Goal: Task Accomplishment & Management: Complete application form

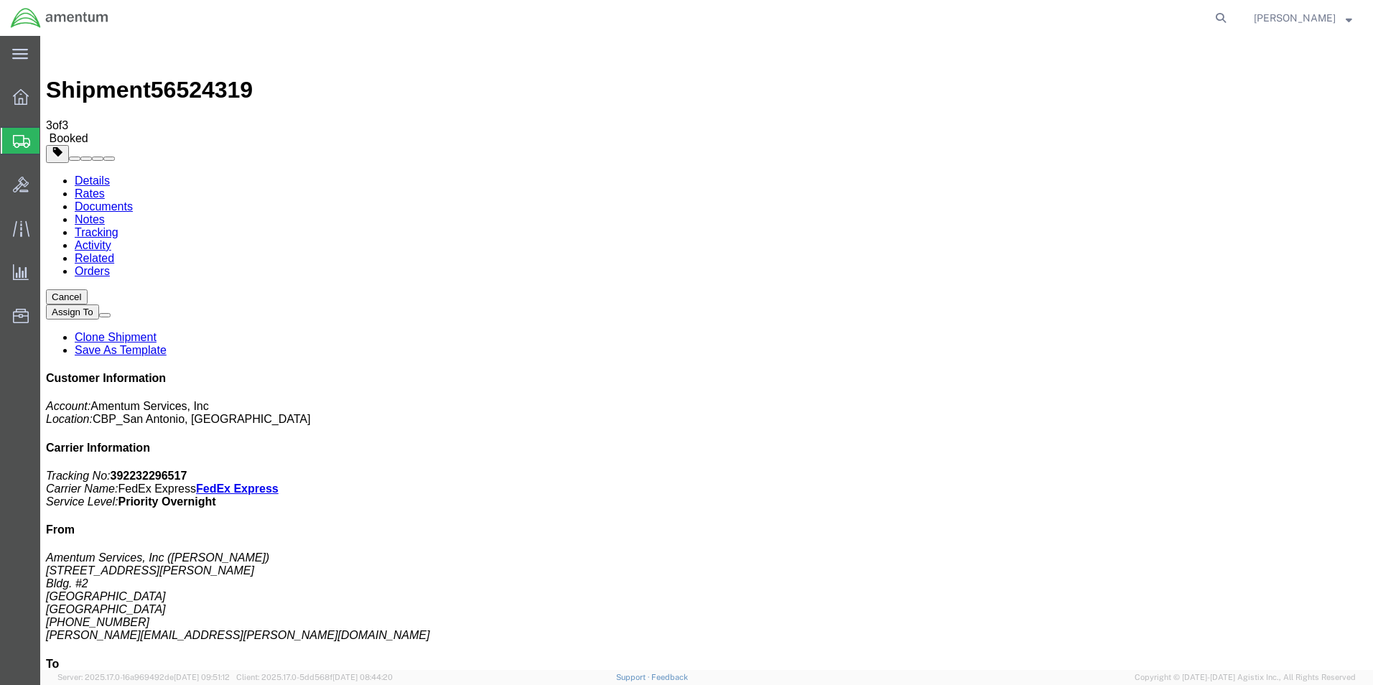
click at [0, 0] on span "Create Shipment" at bounding box center [0, 0] width 0 height 0
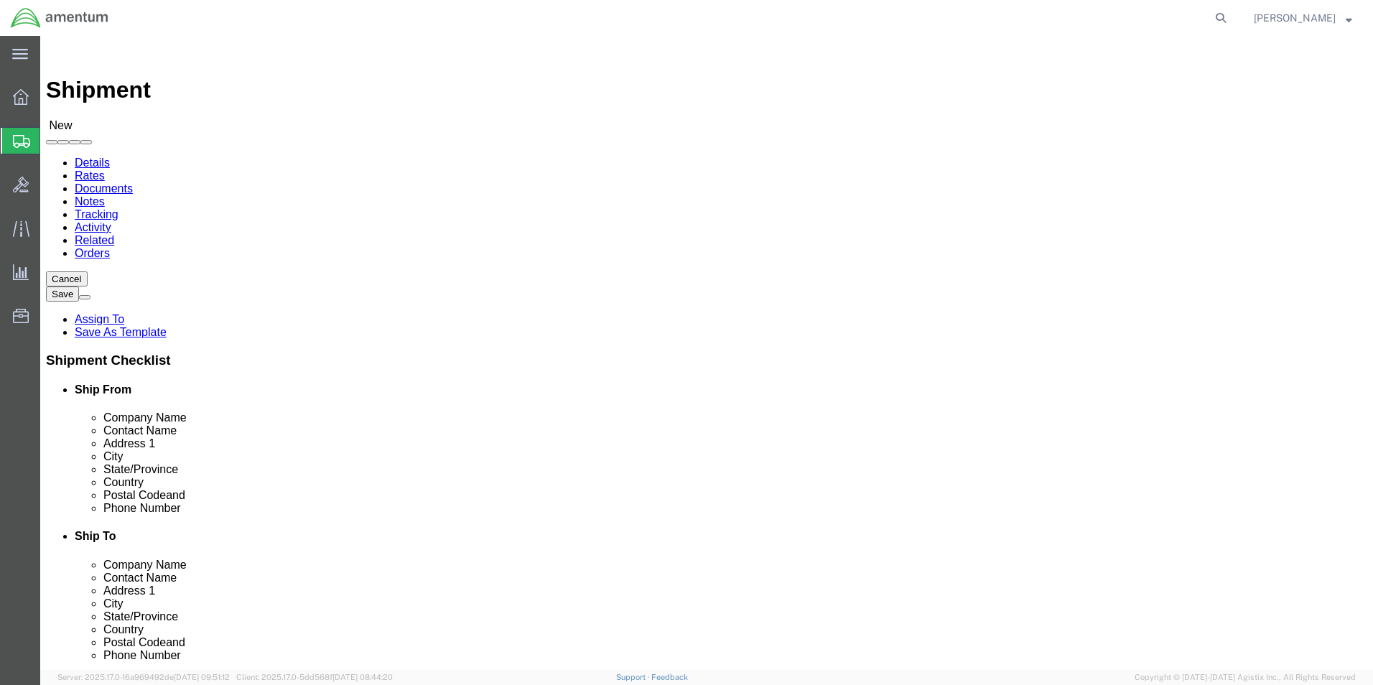
scroll to position [359, 0]
type input "cbp"
select select "49945"
type input "cbp"
select select "49914"
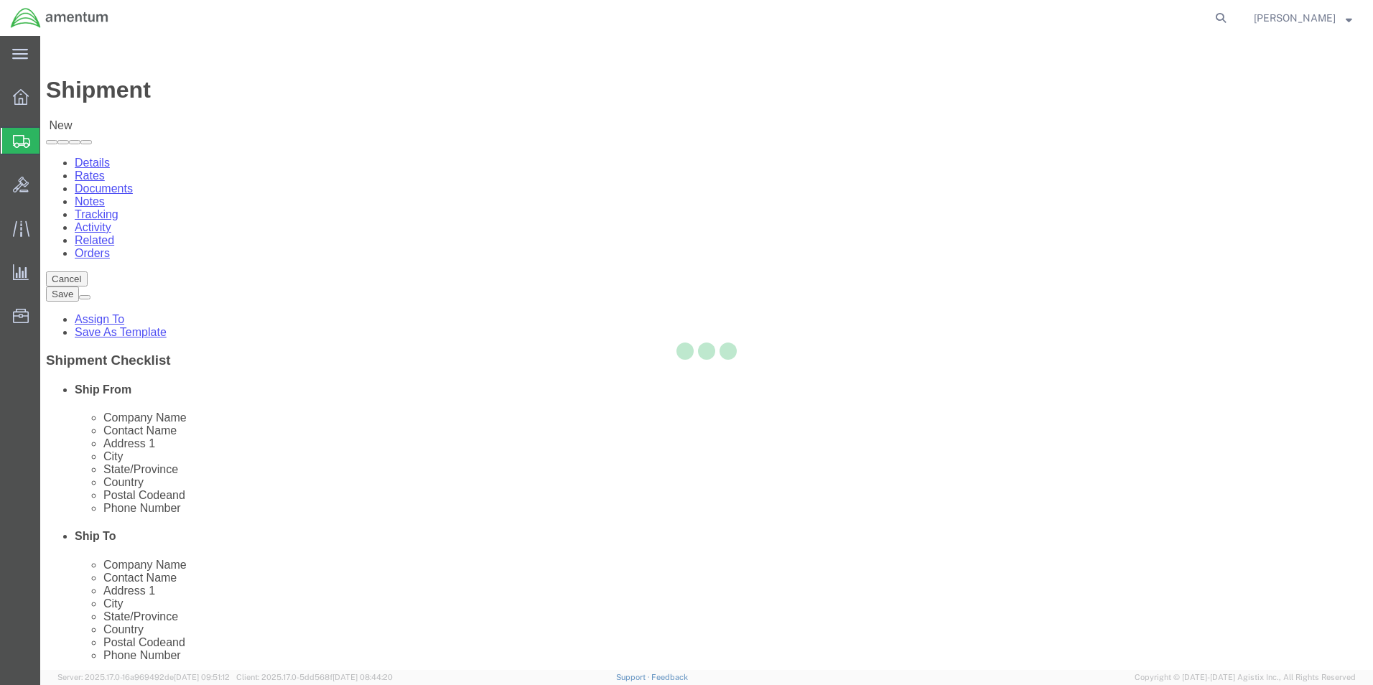
select select "[GEOGRAPHIC_DATA]"
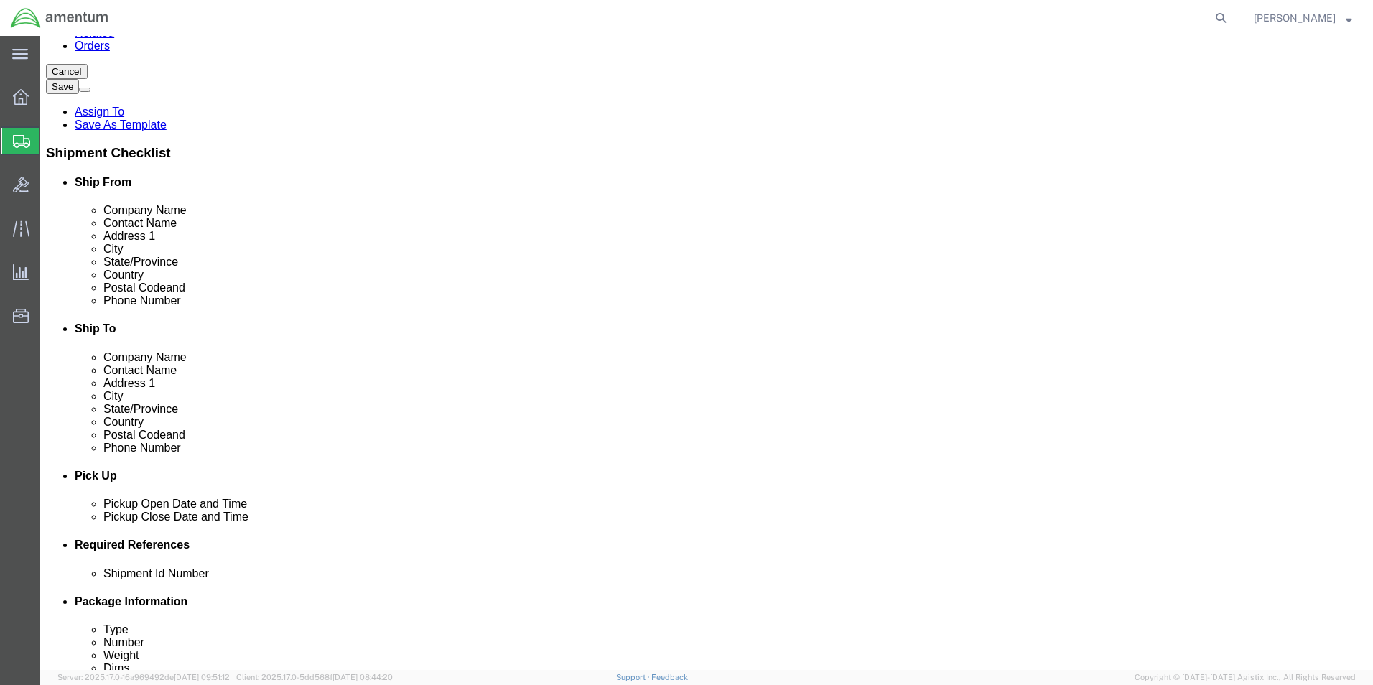
scroll to position [287, 0]
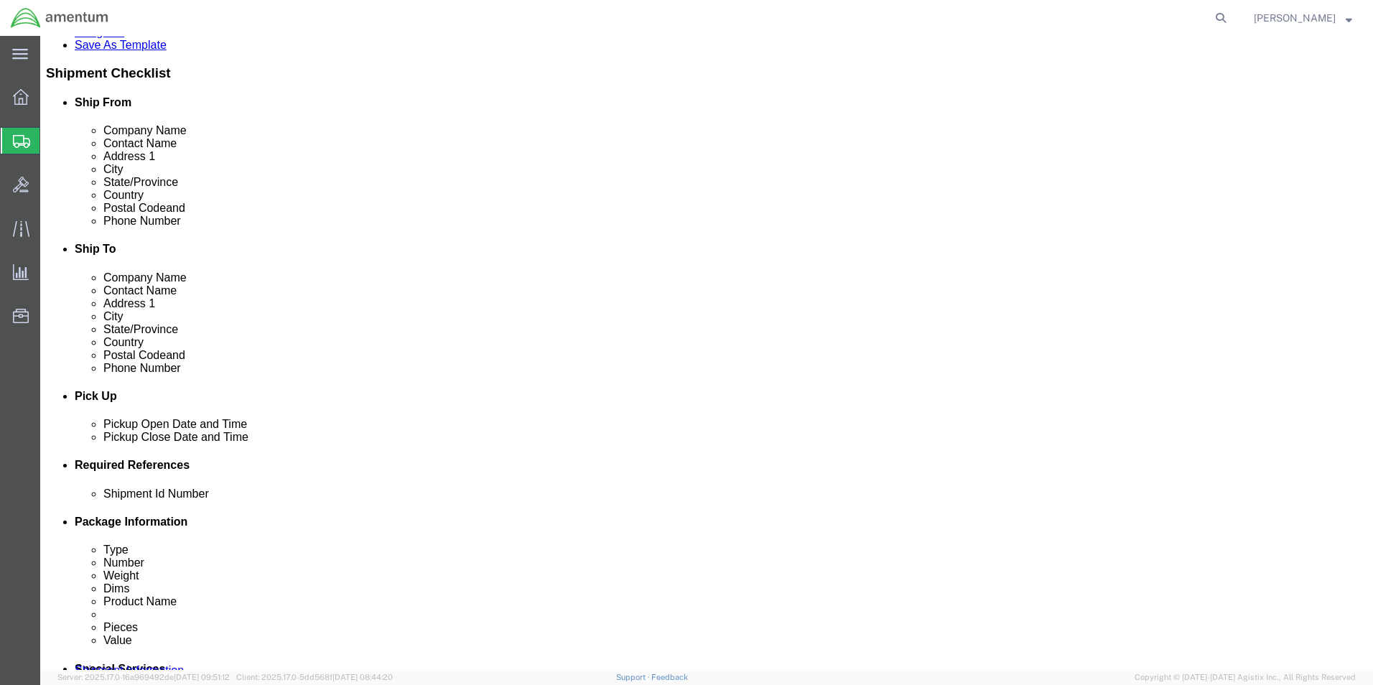
click div "[DATE] 2:00 PM"
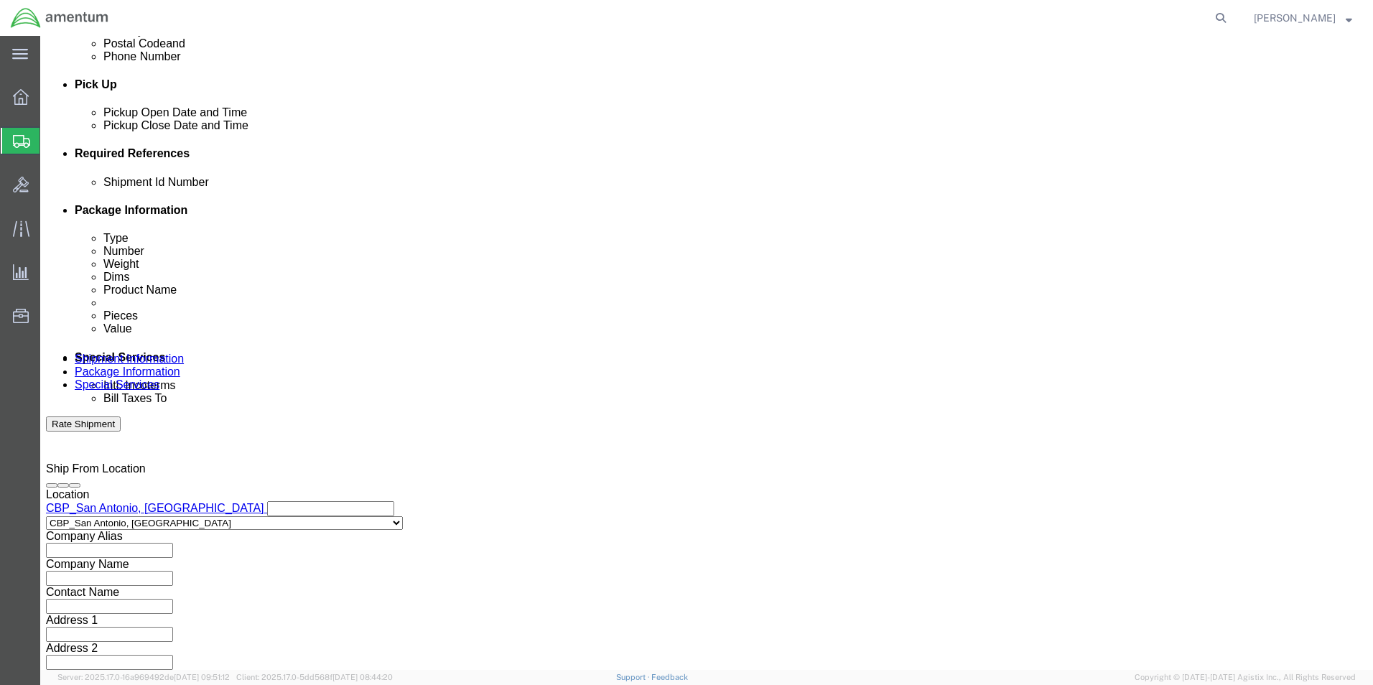
type input "4:00 PM"
click button "Apply"
click button "Add reference"
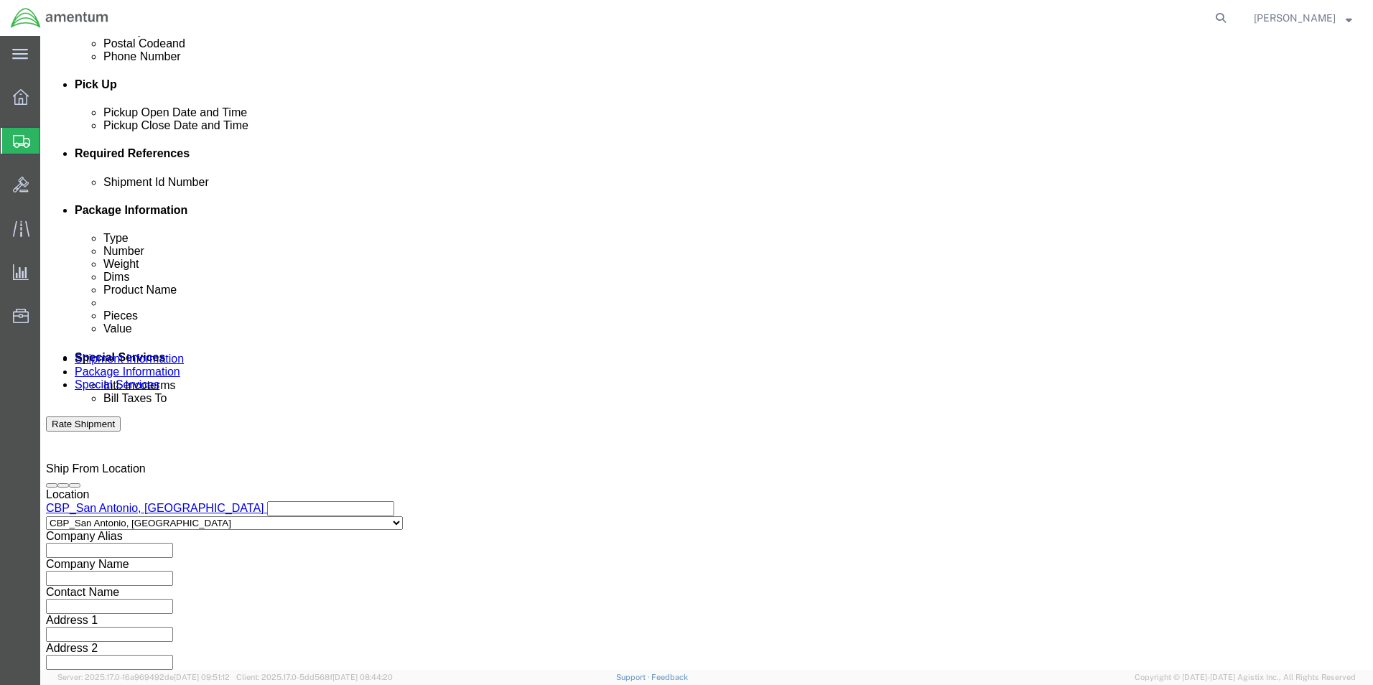
click input "text"
type input "adhesive"
click select "Select Account Type Activity ID Airline Appointment Number ASN Batch Request # …"
select select "CUSTREF"
click select "Select Account Type Activity ID Airline Appointment Number ASN Batch Request # …"
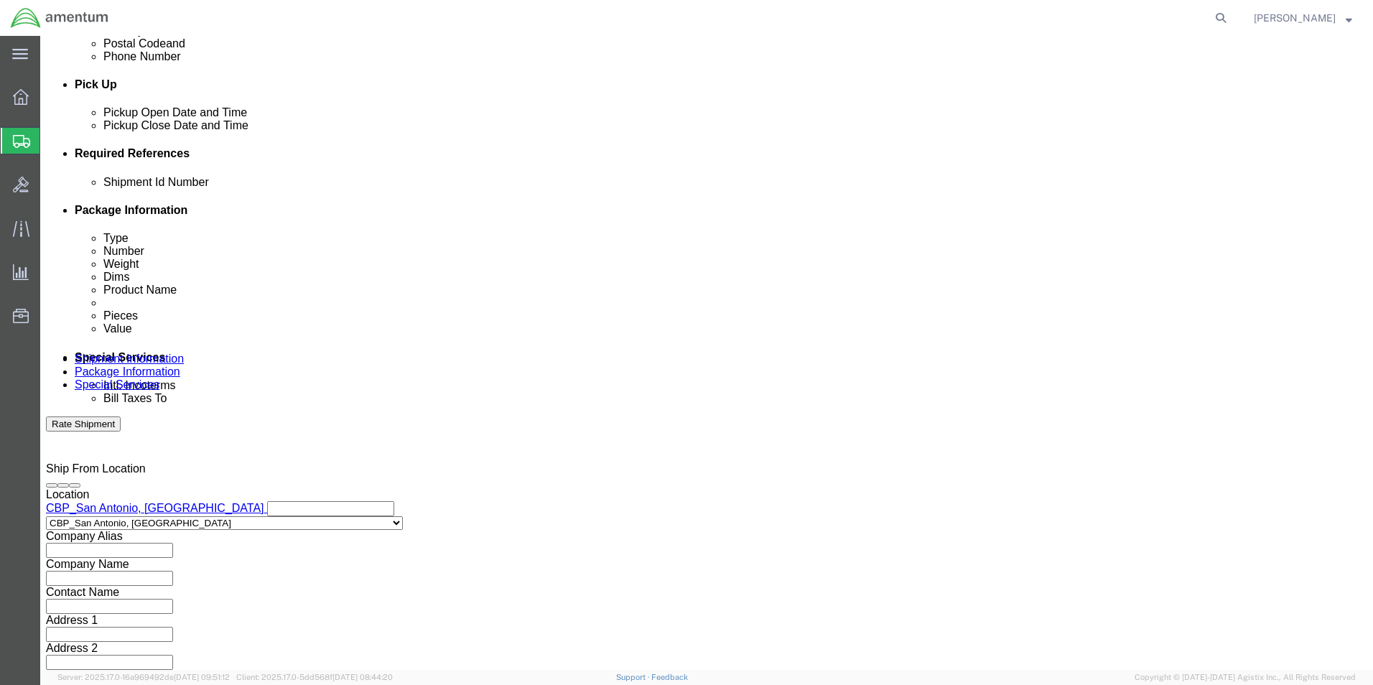
drag, startPoint x: 254, startPoint y: 285, endPoint x: 172, endPoint y: 284, distance: 81.9
click div "Shipment Id Number adhesive"
type input "supply"
click select "Select Account Type Activity ID Airline Appointment Number ASN Batch Request # …"
select select "DEPT"
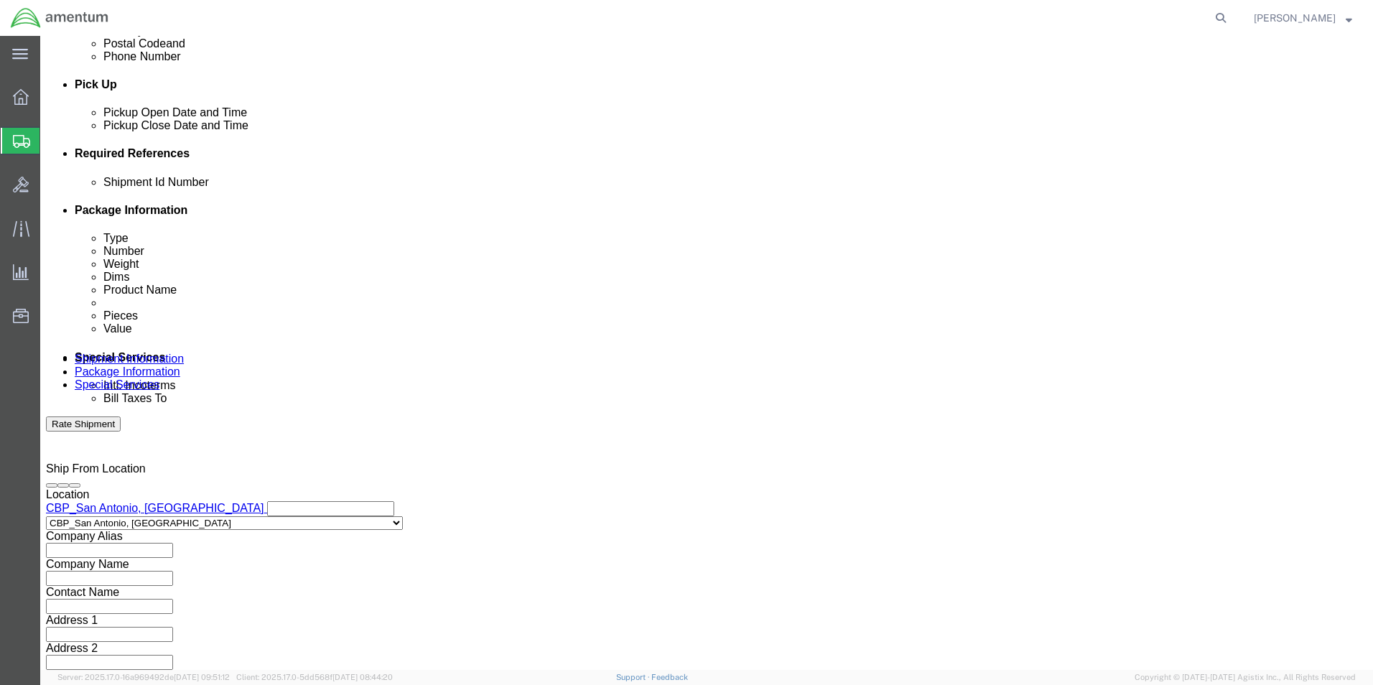
click select "Select Account Type Activity ID Airline Appointment Number ASN Batch Request # …"
click input "text"
type input "CBP"
click select "Select Account Type Activity ID Airline Appointment Number ASN Batch Request # …"
select select "PROJNUM"
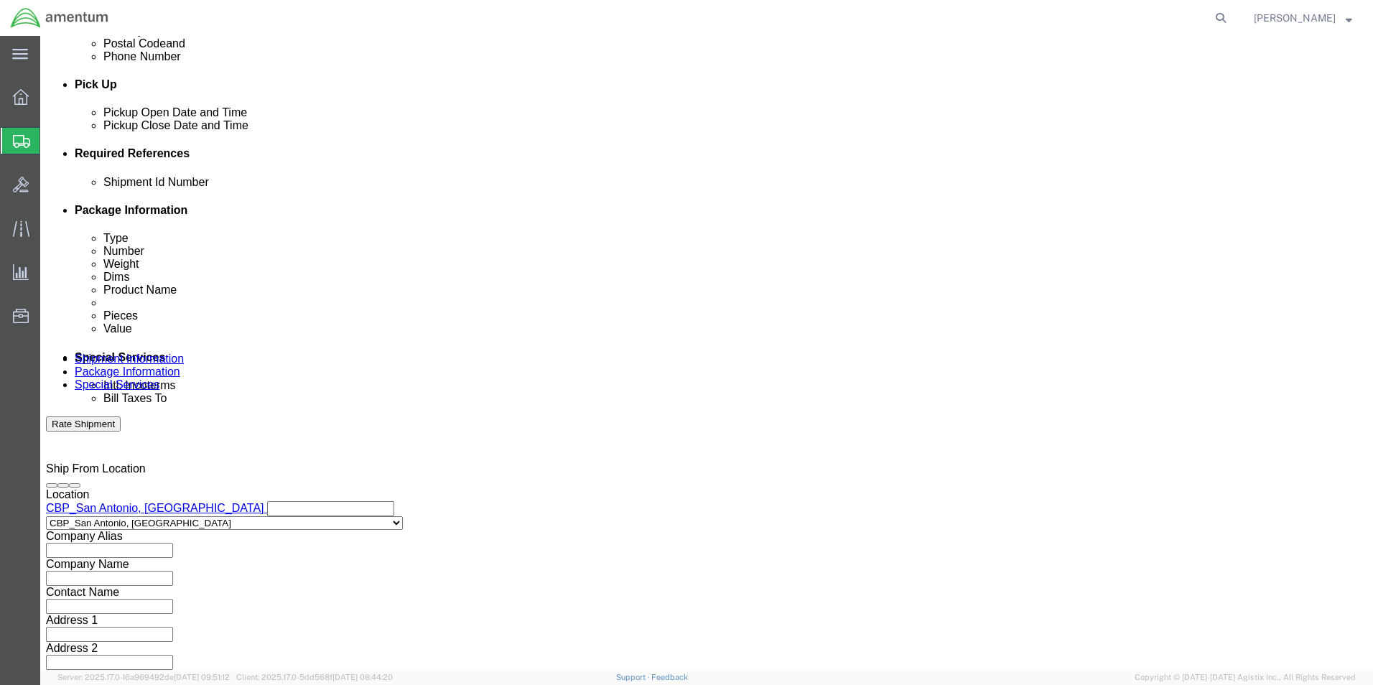
click select "Select Account Type Activity ID Airline Appointment Number ASN Batch Request # …"
click input "text"
type input "6118.03.03.2219.000.WST.0000"
click input "text"
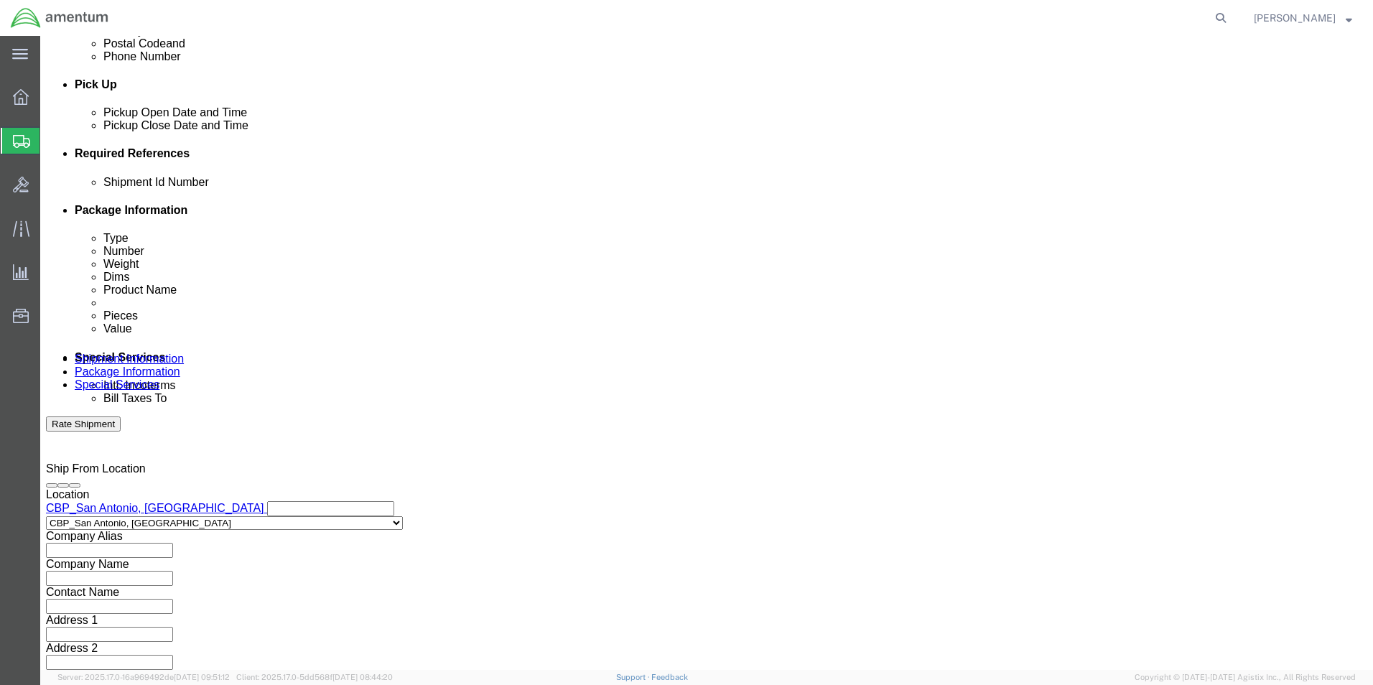
scroll to position [0, 0]
type input "SUPPLY"
drag, startPoint x: 249, startPoint y: 292, endPoint x: 176, endPoint y: 279, distance: 73.7
click div "Shipment Id Number supply"
type input "SUPPLY"
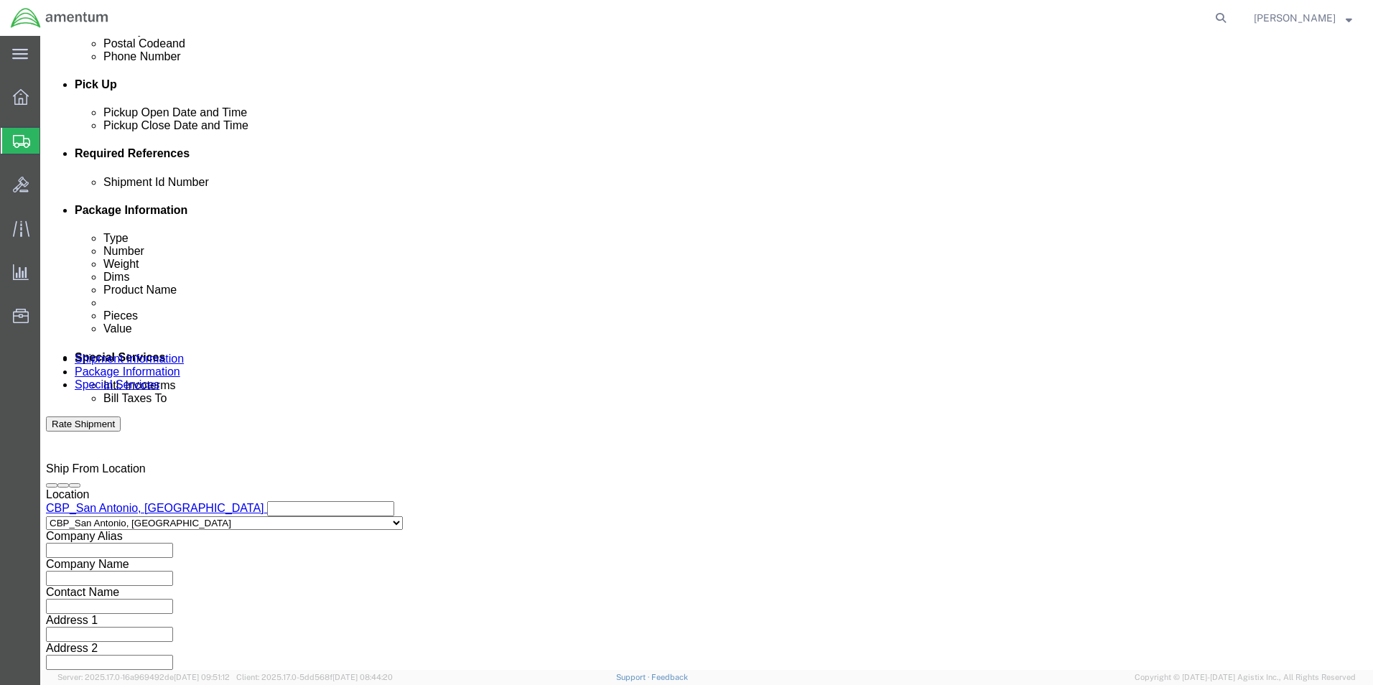
click div "Shipment Id Number SUPPLY Select Account Type Activity ID Airline Appointment N…"
click input "6118.03.03.2219.000.WST.0000"
click select "Select Air Less than Truckload Multi-Leg Ocean Freight Rail Small Parcel Truckl…"
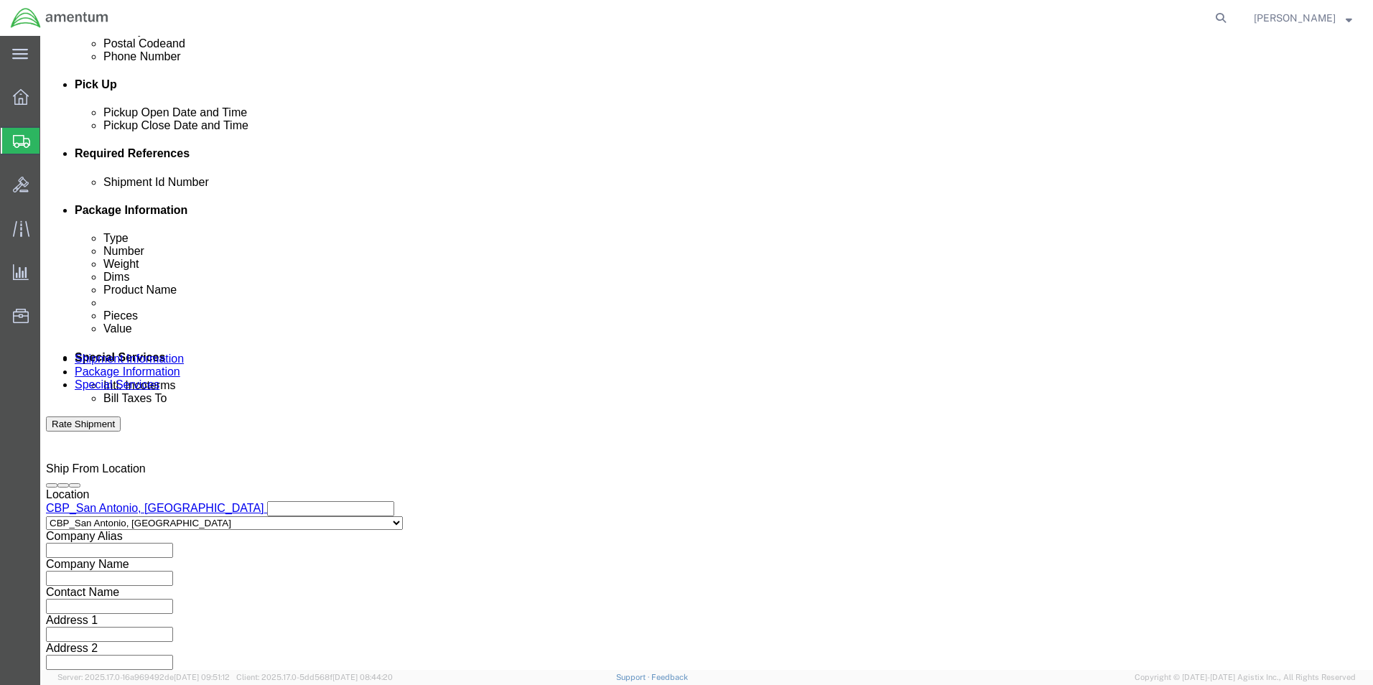
select select "SMAL"
click select "Select Air Less than Truckload Multi-Leg Ocean Freight Rail Small Parcel Truckl…"
click div "Vehicle Size Container Number Owner Select Shipper Vessel"
click button "Continue"
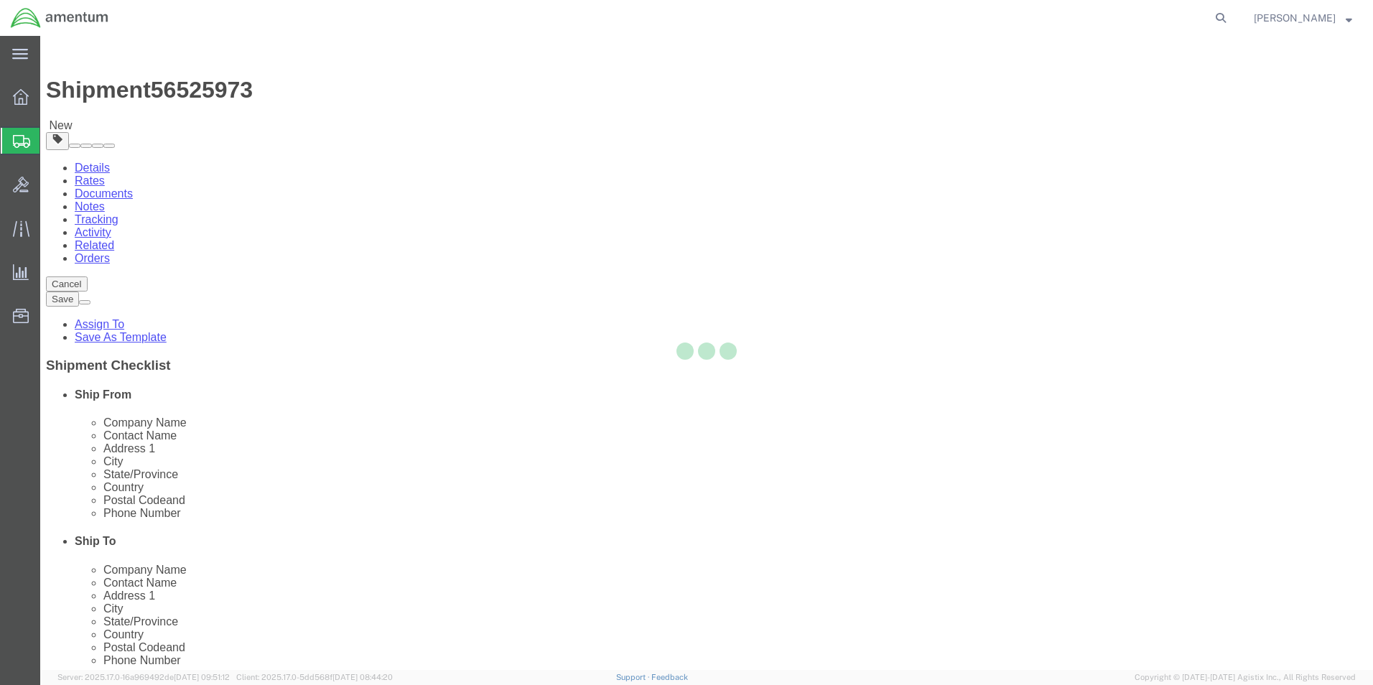
select select "YRPK"
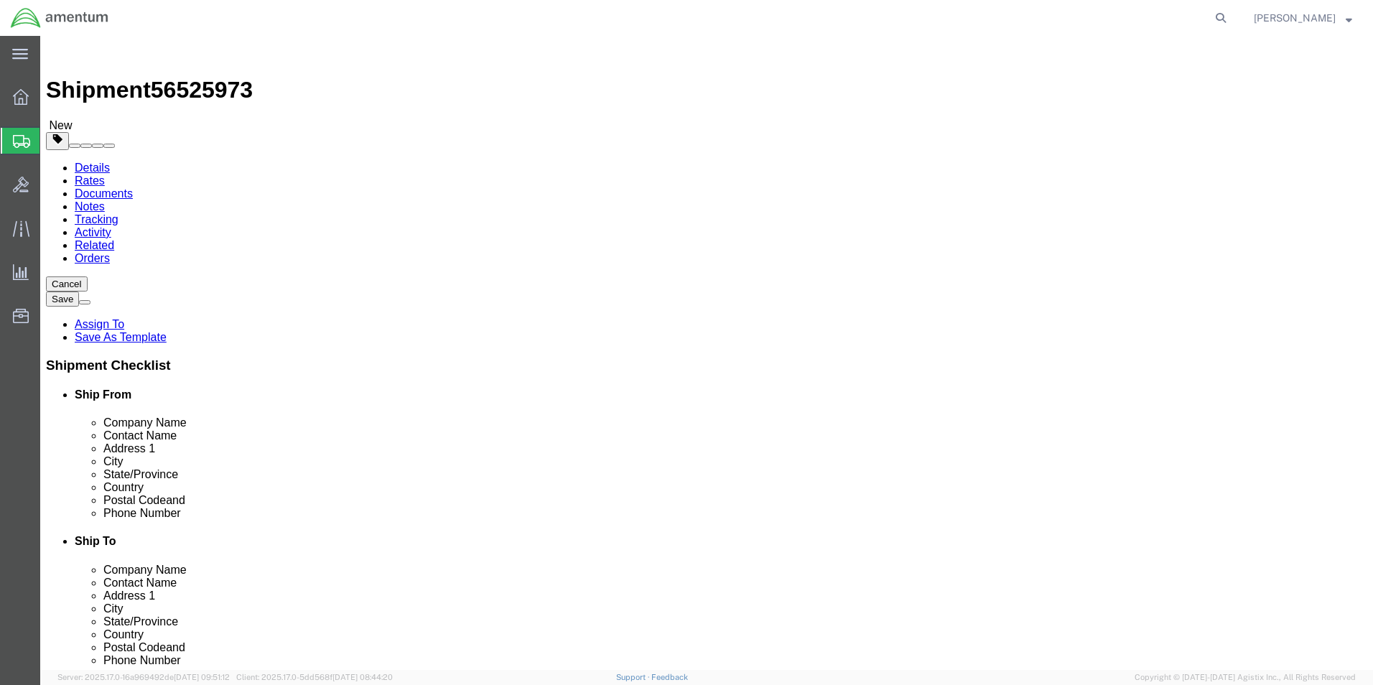
click input "text"
type input "12"
type input "6"
drag, startPoint x: 237, startPoint y: 330, endPoint x: 96, endPoint y: 316, distance: 141.5
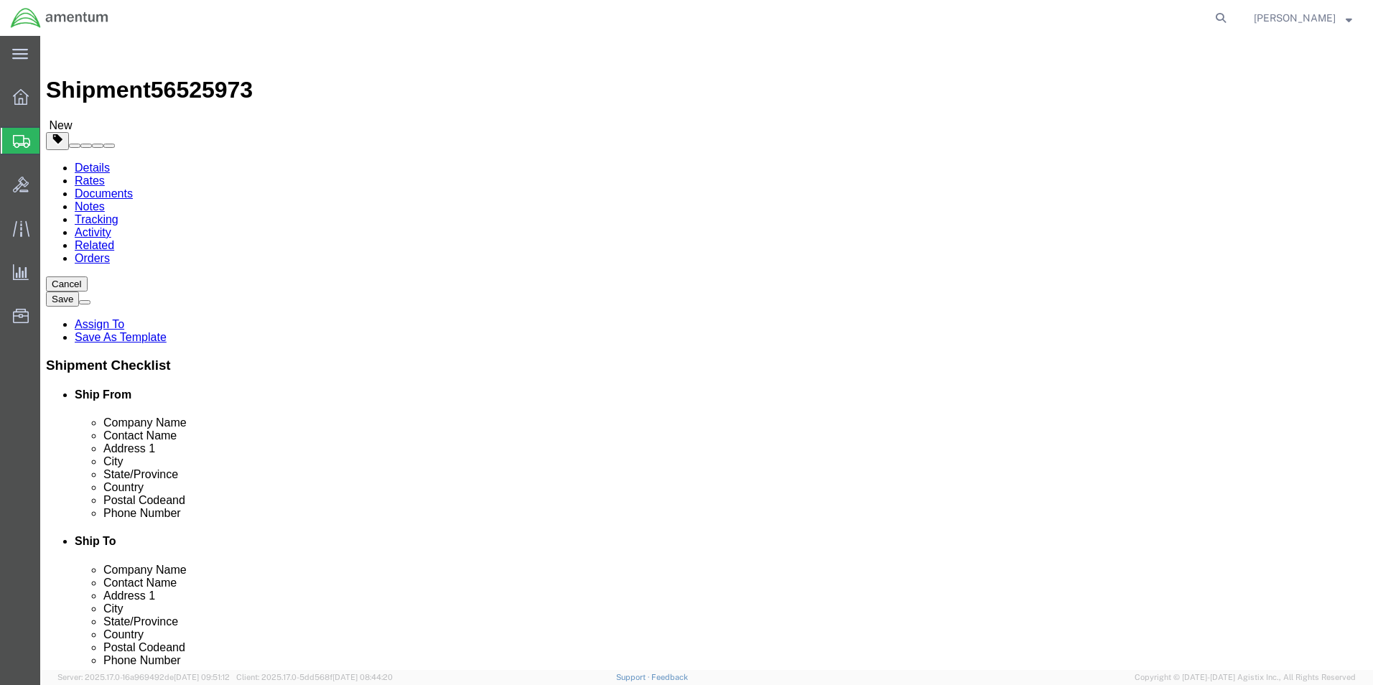
click div "Package Type Select Bale(s) Basket(s) Bolt(s) Bottle(s) Buckets Bulk Bundle(s) …"
type input "1.5"
click link "Add Content"
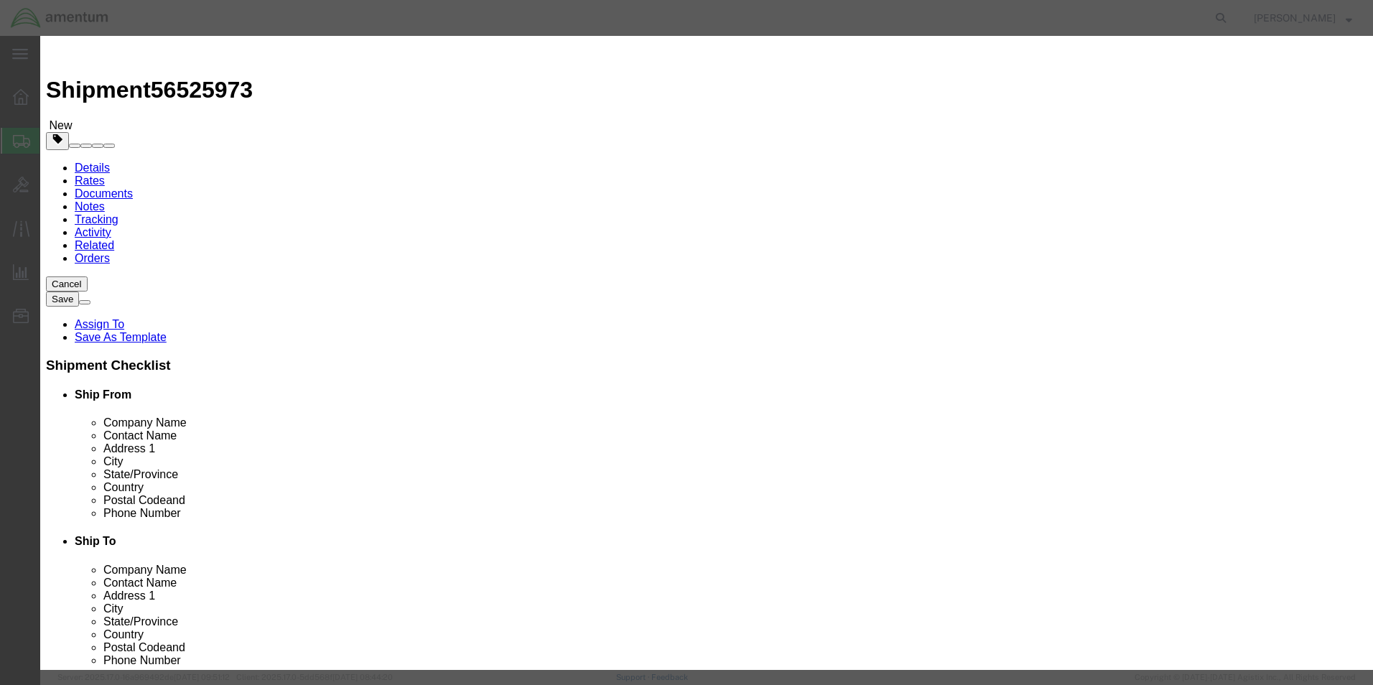
click input "text"
type input "ADESIVE"
drag, startPoint x: 483, startPoint y: 141, endPoint x: 419, endPoint y: 136, distance: 64.2
click input "0"
type input "1"
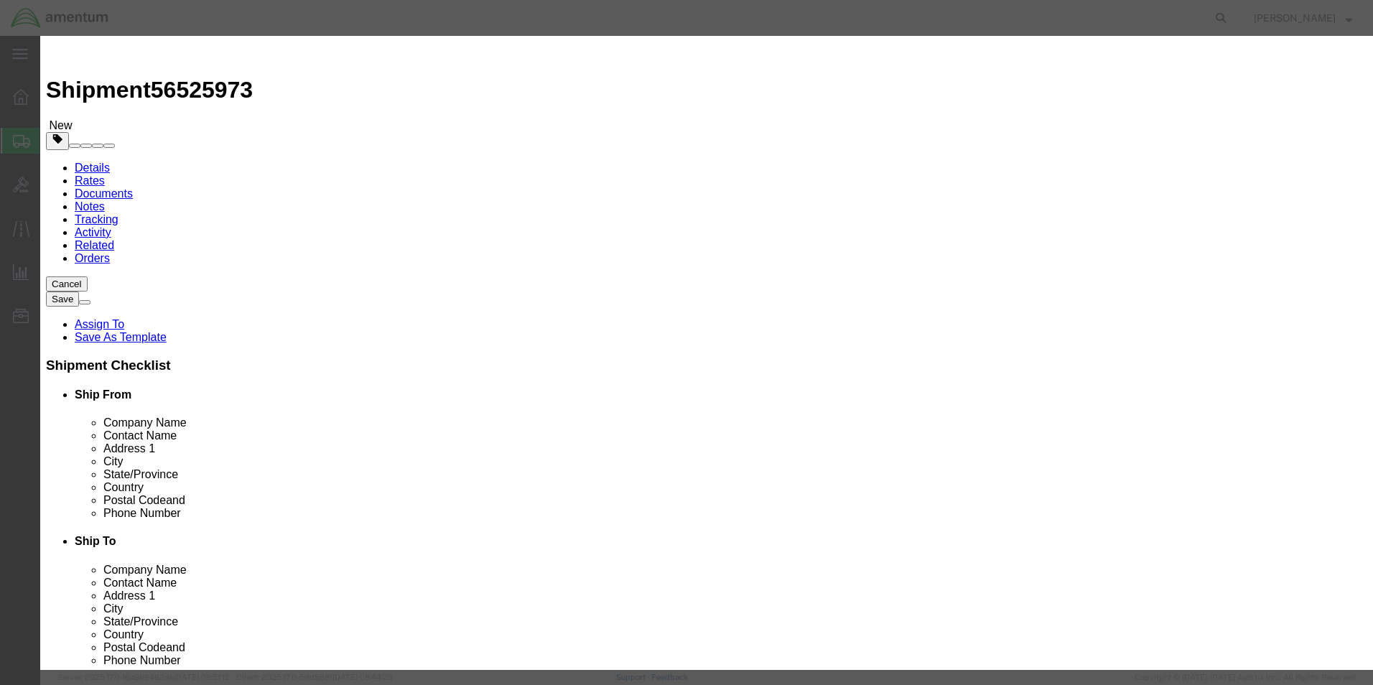
click input "text"
type input "5.0"
click button "Save & Close"
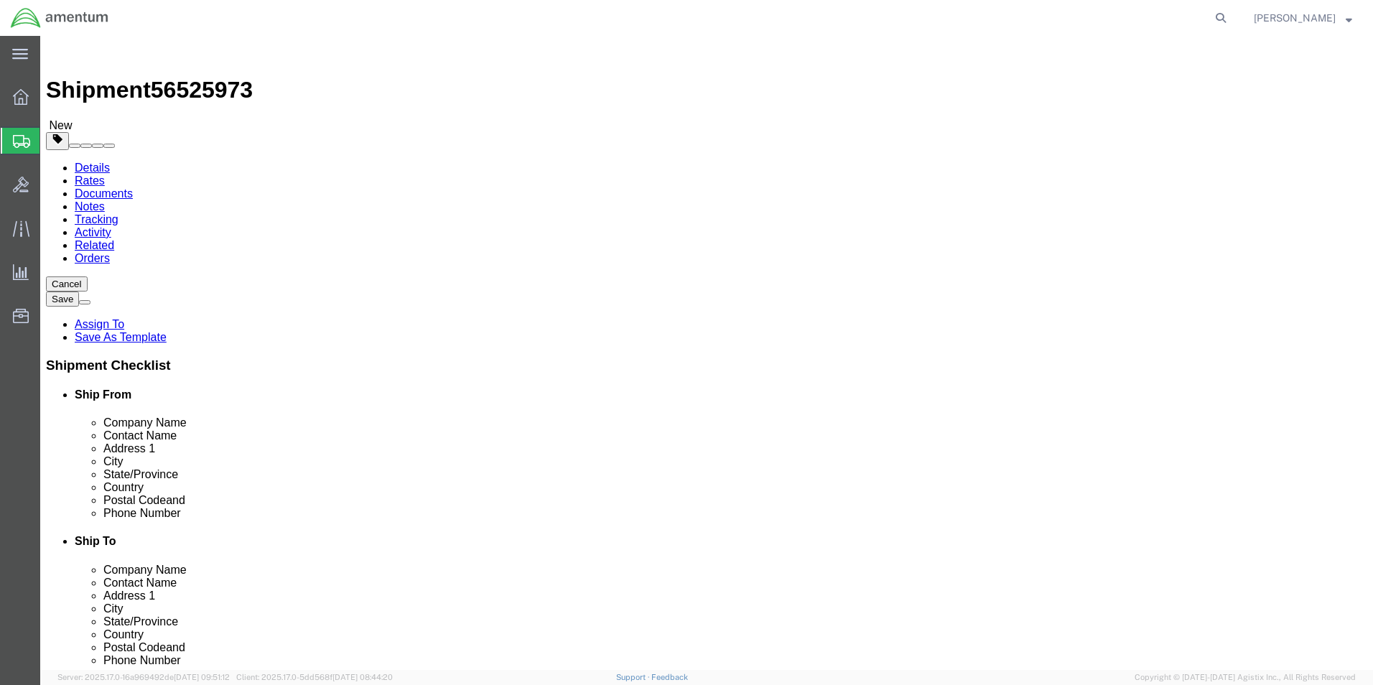
click dd "5.00 USD"
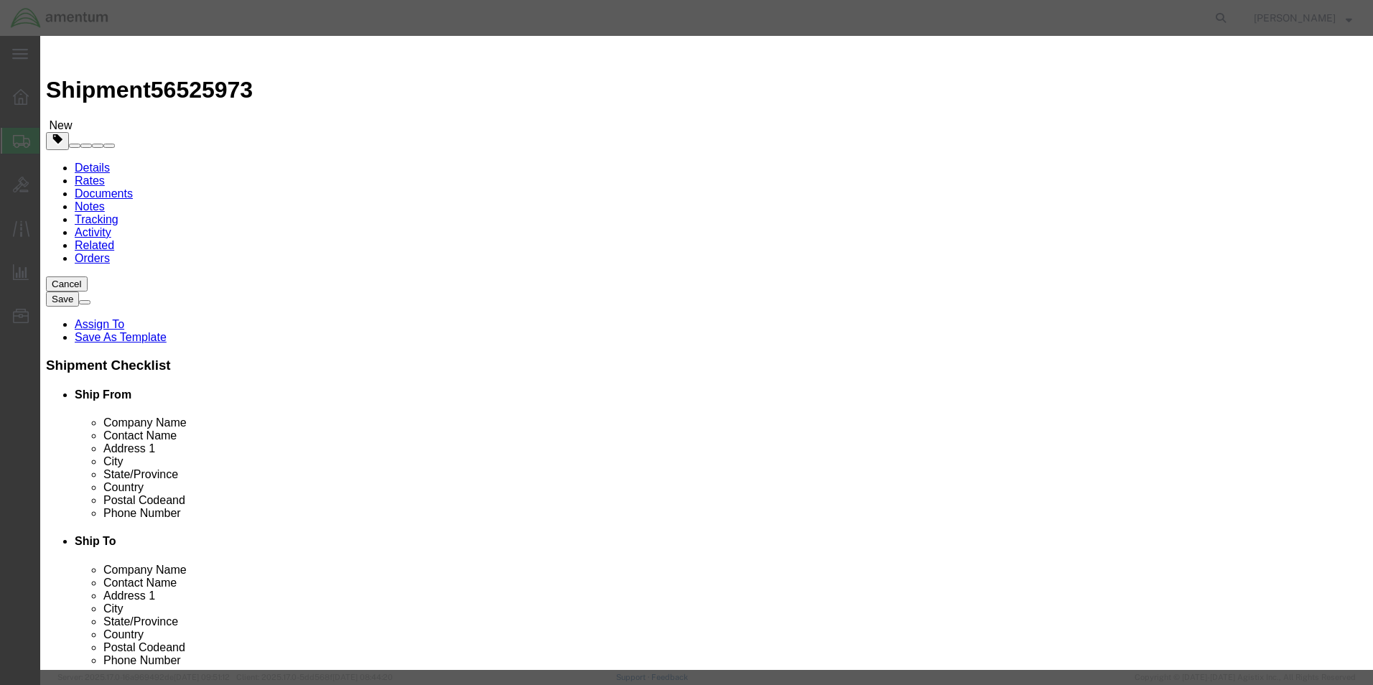
click input "ADESIVE"
click input "ADHESIVE"
type input "ADHESIVE"
click button "Save & Close"
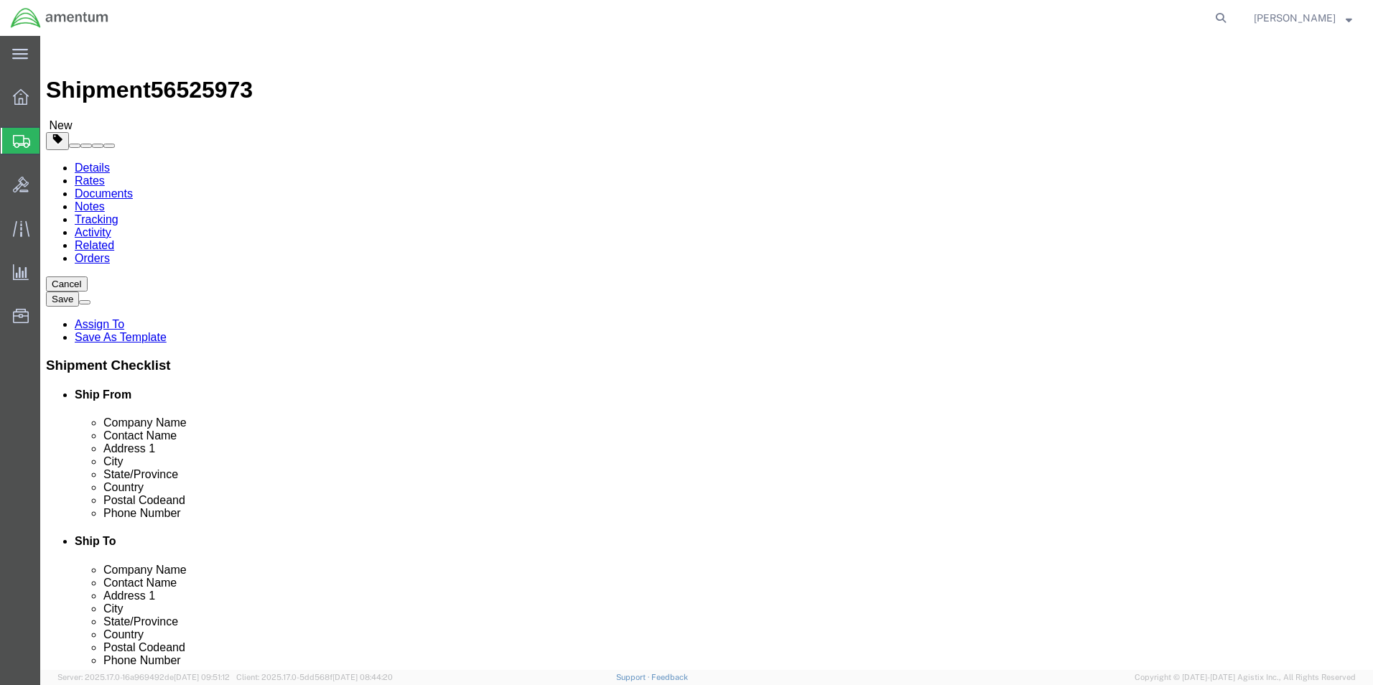
click button "Continue"
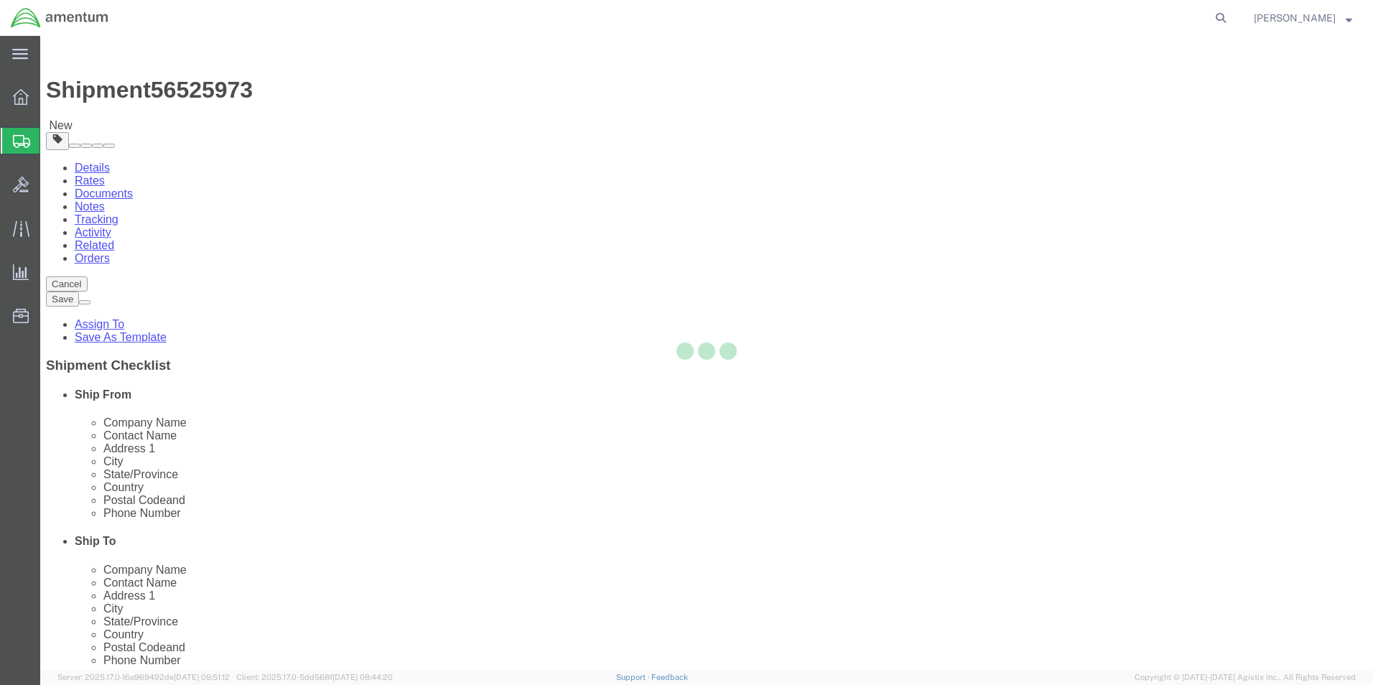
select select
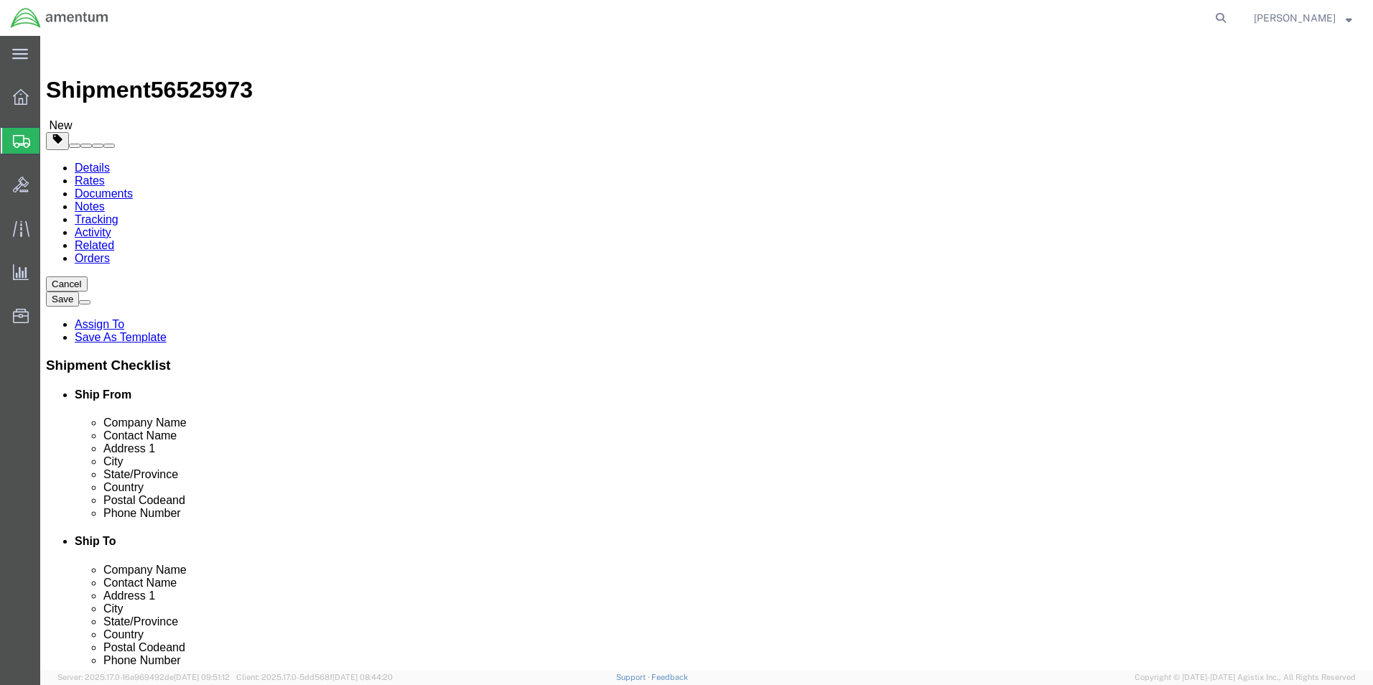
click button "Rate Shipment"
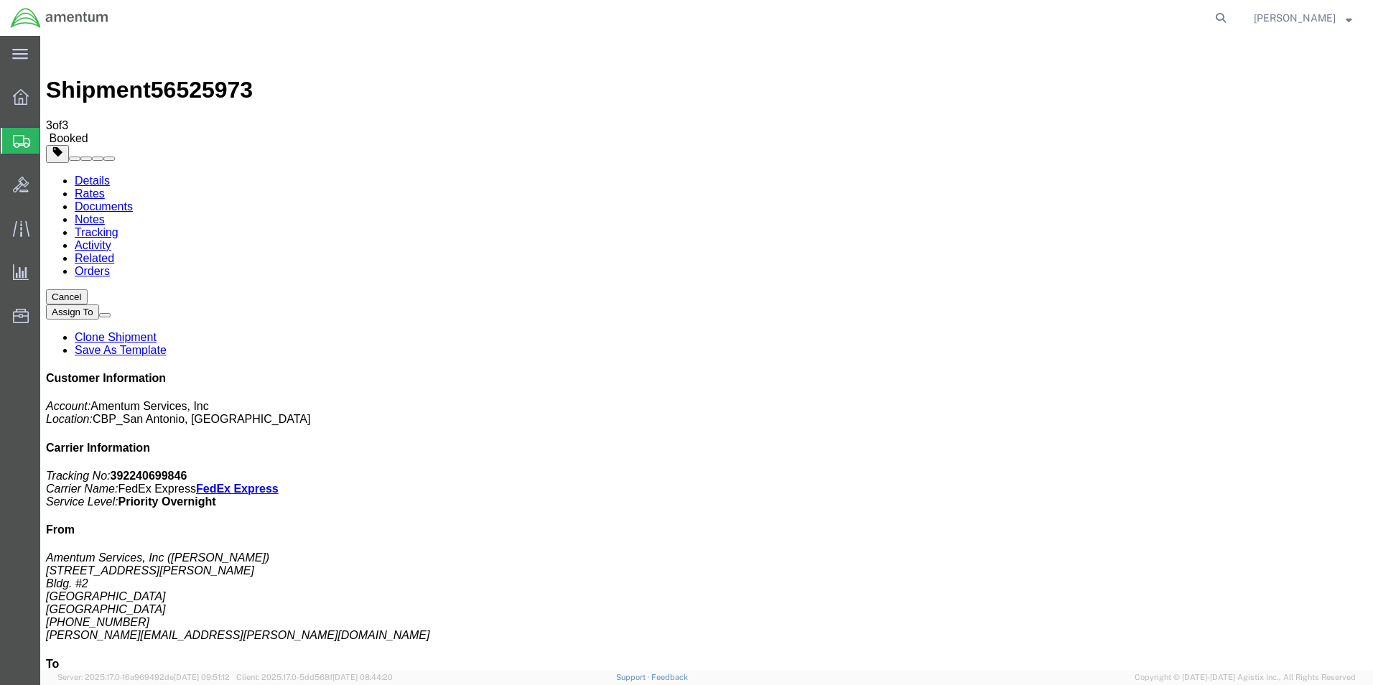
drag, startPoint x: 593, startPoint y: 257, endPoint x: 646, endPoint y: 301, distance: 68.9
click at [96, 175] on link "Details" at bounding box center [92, 181] width 35 height 12
click link "Schedule pickup request"
click at [24, 99] on icon at bounding box center [21, 97] width 16 height 16
